Goal: Check status: Check status

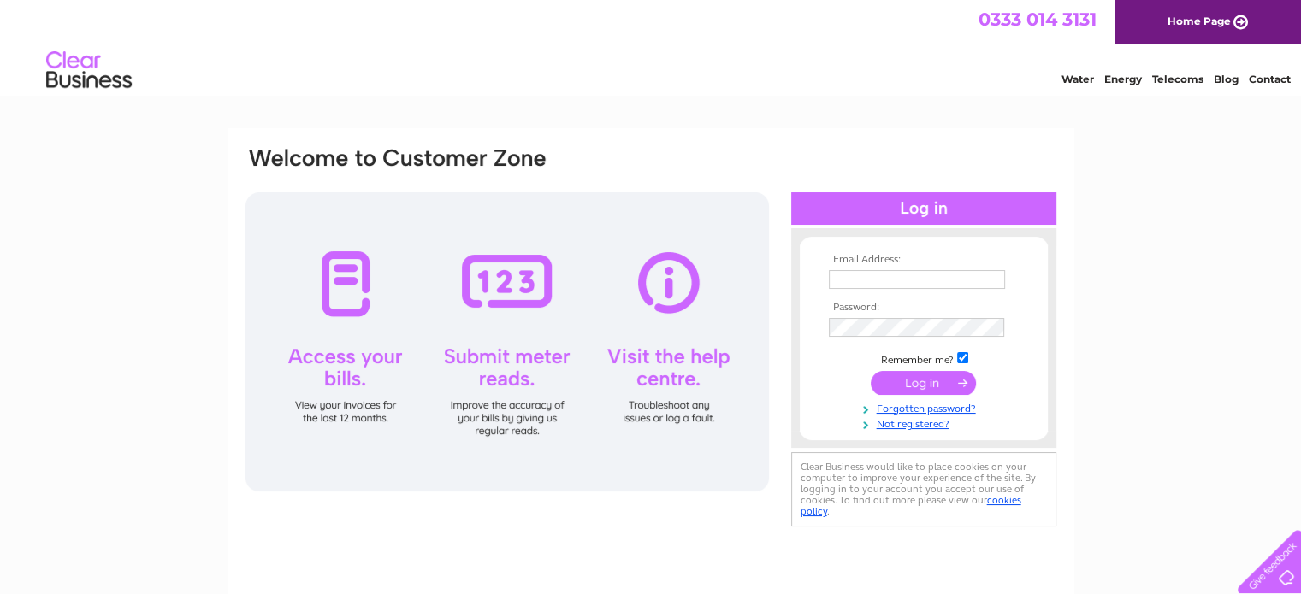
type input "craigcampbell3@hotmail.com"
click at [935, 383] on input "submit" at bounding box center [923, 383] width 105 height 24
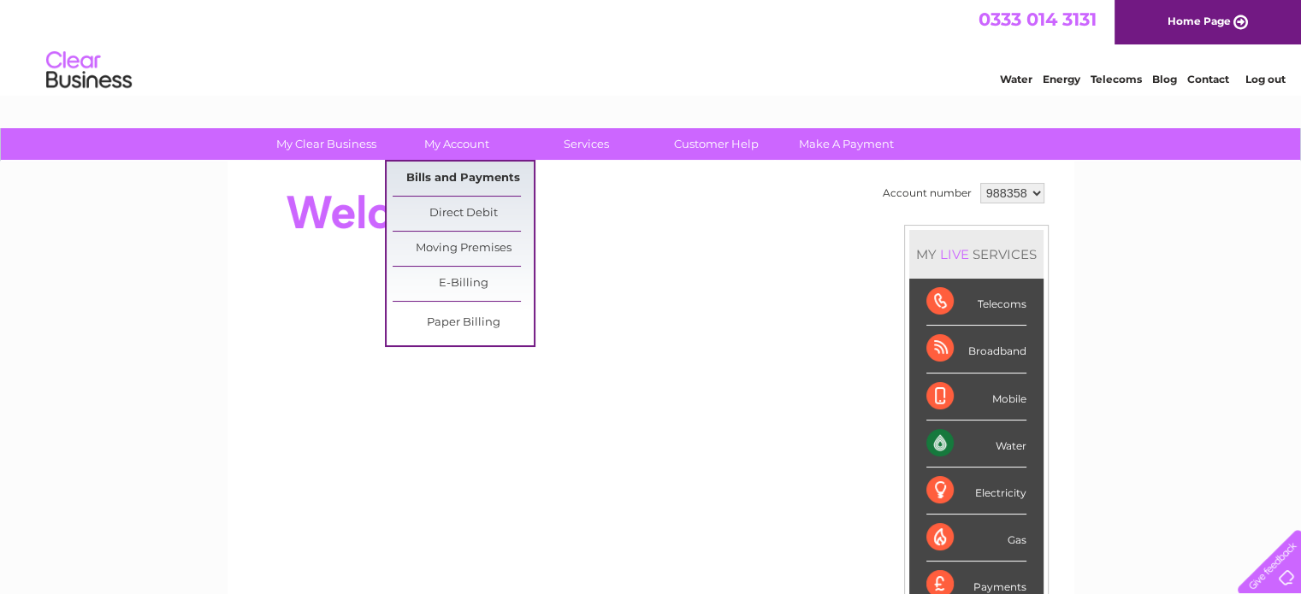
click at [445, 174] on link "Bills and Payments" at bounding box center [463, 179] width 141 height 34
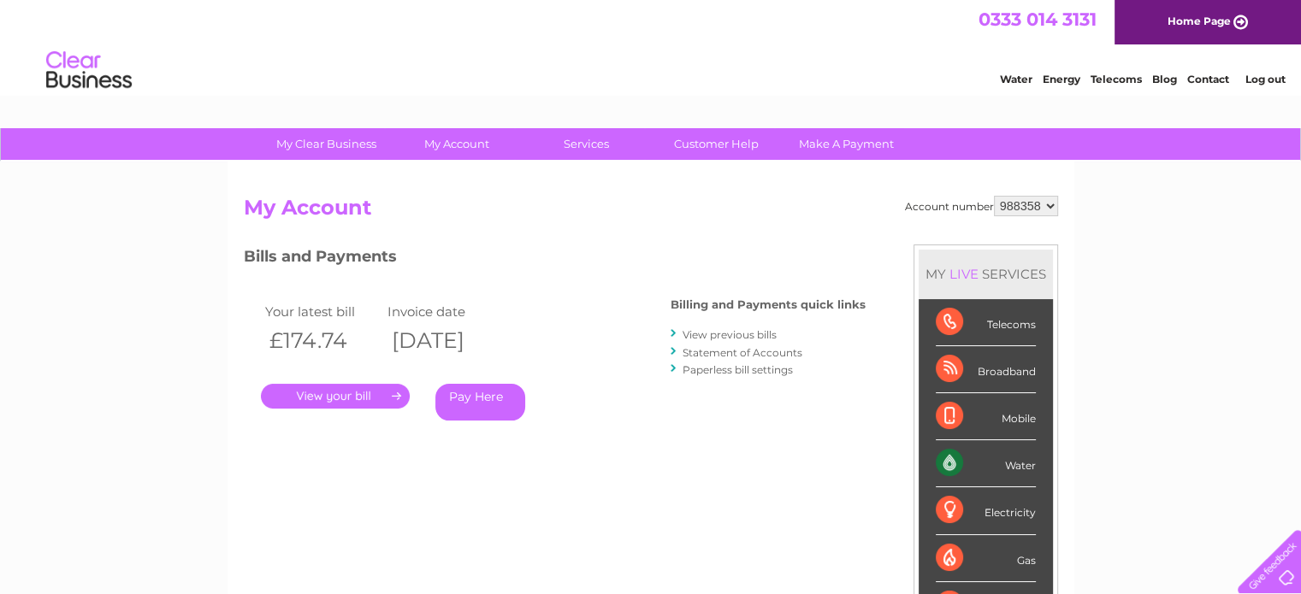
click at [741, 331] on link "View previous bills" at bounding box center [730, 334] width 94 height 13
